Goal: Information Seeking & Learning: Learn about a topic

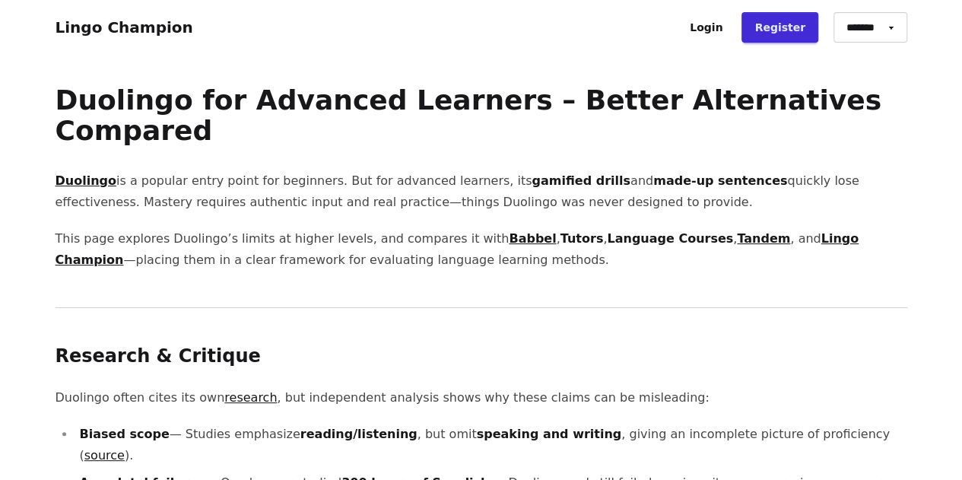
click at [653, 186] on strong "made-up sentences" at bounding box center [720, 180] width 134 height 14
click at [653, 184] on strong "made-up sentences" at bounding box center [720, 180] width 134 height 14
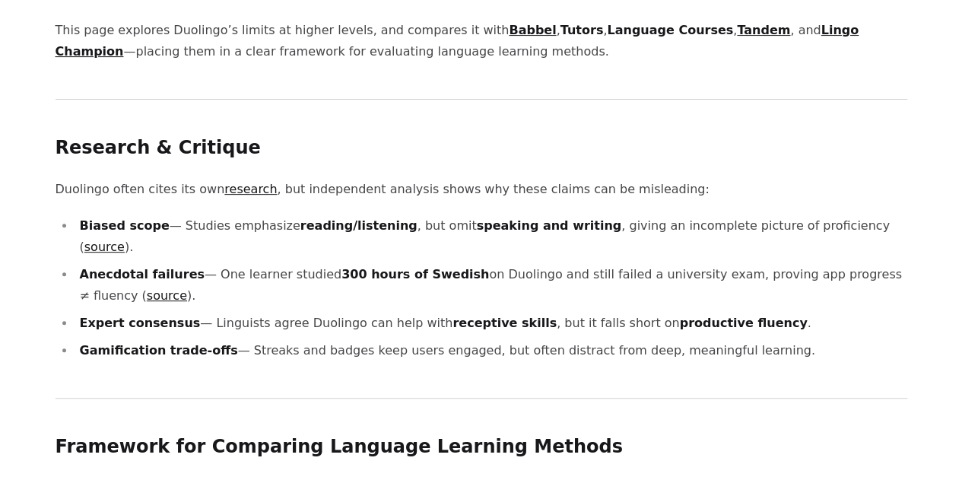
scroll to position [257, 0]
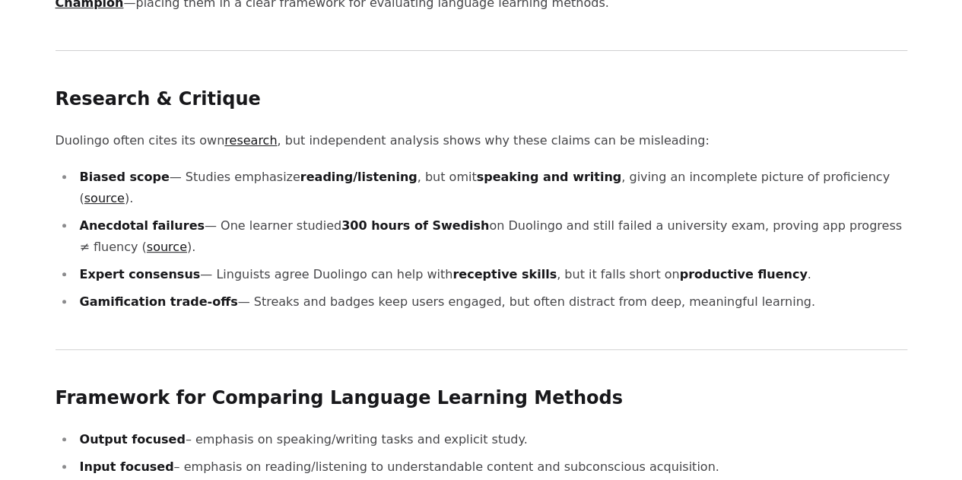
click at [765, 135] on p "Duolingo often cites its own research , but independent analysis shows why thes…" at bounding box center [482, 140] width 852 height 21
click at [762, 141] on p "Duolingo often cites its own research , but independent analysis shows why thes…" at bounding box center [482, 140] width 852 height 21
click at [754, 169] on li "Biased scope — Studies emphasize reading/listening , but omit speaking and writ…" at bounding box center [491, 188] width 832 height 43
click at [748, 183] on li "Biased scope — Studies emphasize reading/listening , but omit speaking and writ…" at bounding box center [491, 188] width 832 height 43
click at [745, 215] on li "Anecdotal failures — One learner studied 300 hours of Swedish on Duolingo and s…" at bounding box center [491, 236] width 832 height 43
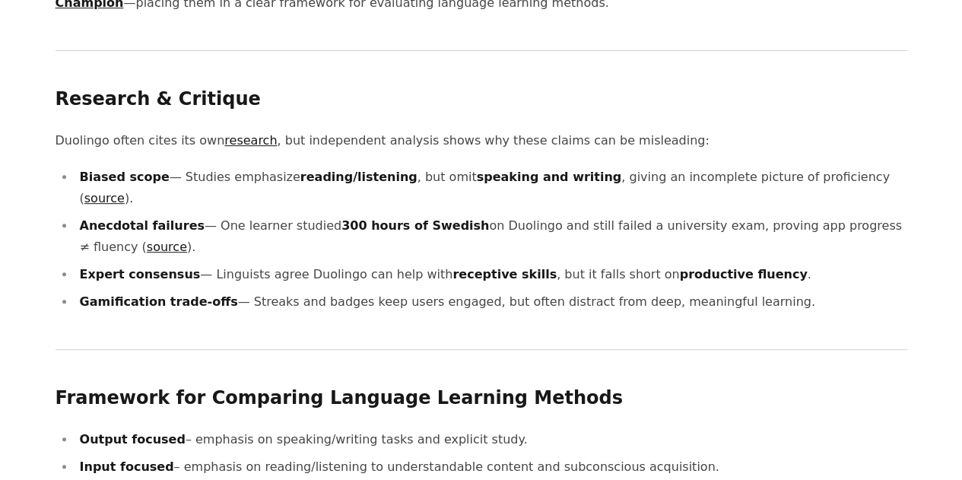
click at [743, 215] on li "Anecdotal failures — One learner studied 300 hours of Swedish on Duolingo and s…" at bounding box center [491, 236] width 832 height 43
click at [742, 215] on li "Anecdotal failures — One learner studied 300 hours of Swedish on Duolingo and s…" at bounding box center [491, 236] width 832 height 43
click at [739, 215] on li "Anecdotal failures — One learner studied 300 hours of Swedish on Duolingo and s…" at bounding box center [491, 236] width 832 height 43
click at [737, 215] on li "Anecdotal failures — One learner studied 300 hours of Swedish on Duolingo and s…" at bounding box center [491, 236] width 832 height 43
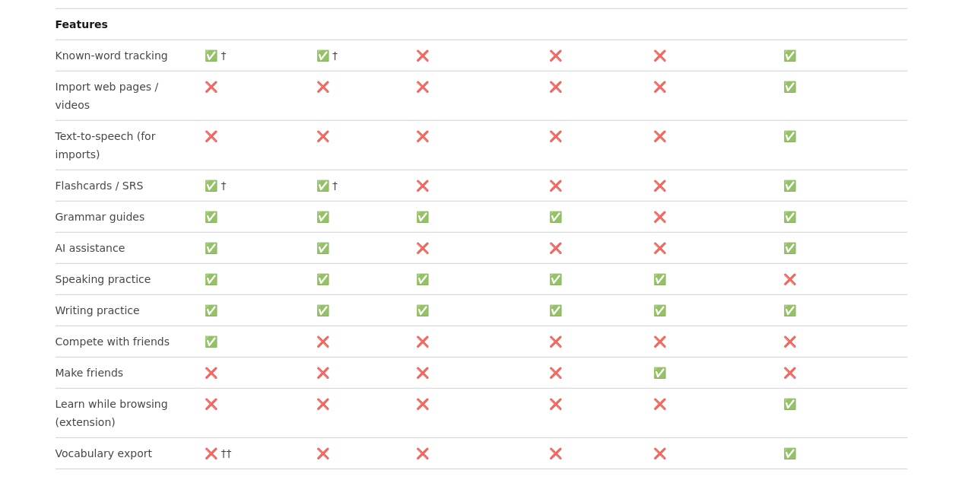
scroll to position [2070, 0]
